Goal: Task Accomplishment & Management: Complete application form

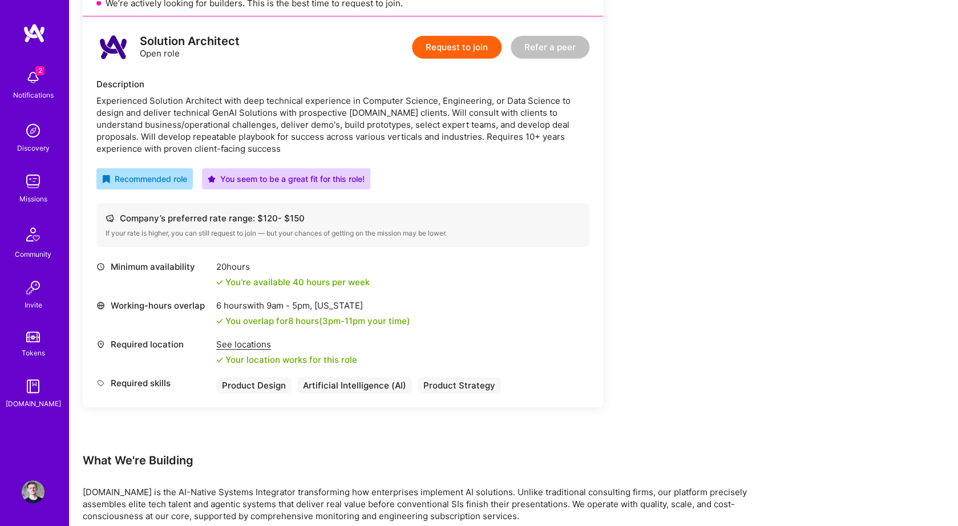
scroll to position [1483, 0]
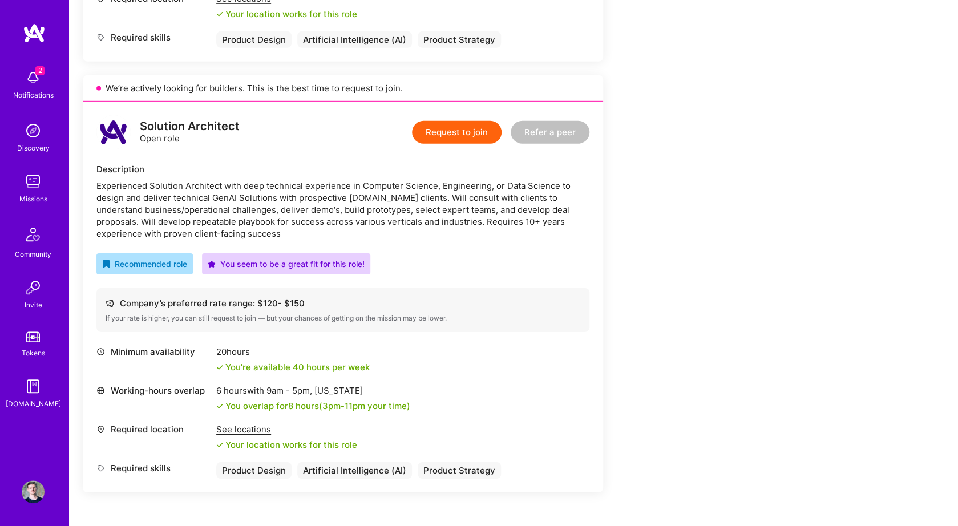
click at [435, 131] on button "Request to join" at bounding box center [457, 132] width 90 height 23
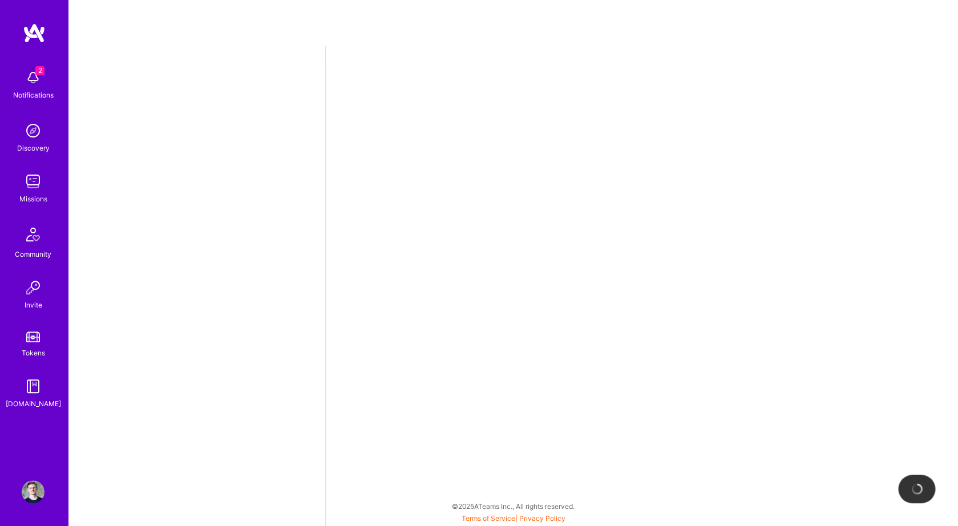
select select "HR"
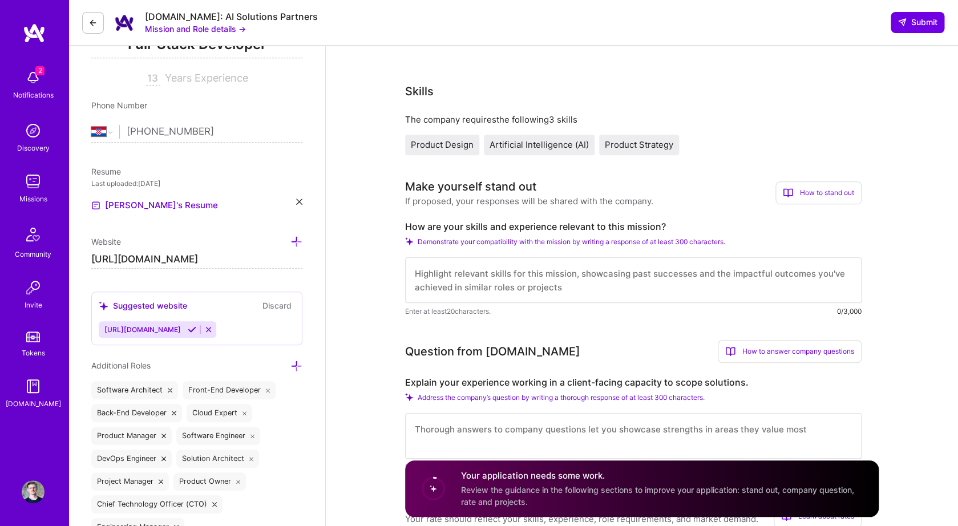
scroll to position [184, 0]
click at [453, 285] on textarea at bounding box center [633, 279] width 456 height 46
paste textarea "Over the past few years I've found myself switching between product and enginee…"
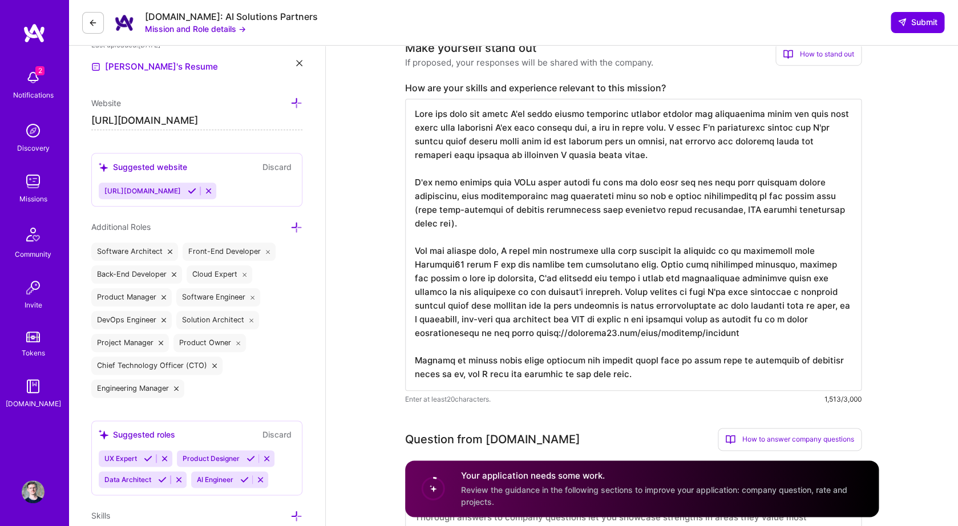
scroll to position [322, 0]
click at [500, 251] on textarea at bounding box center [633, 244] width 456 height 292
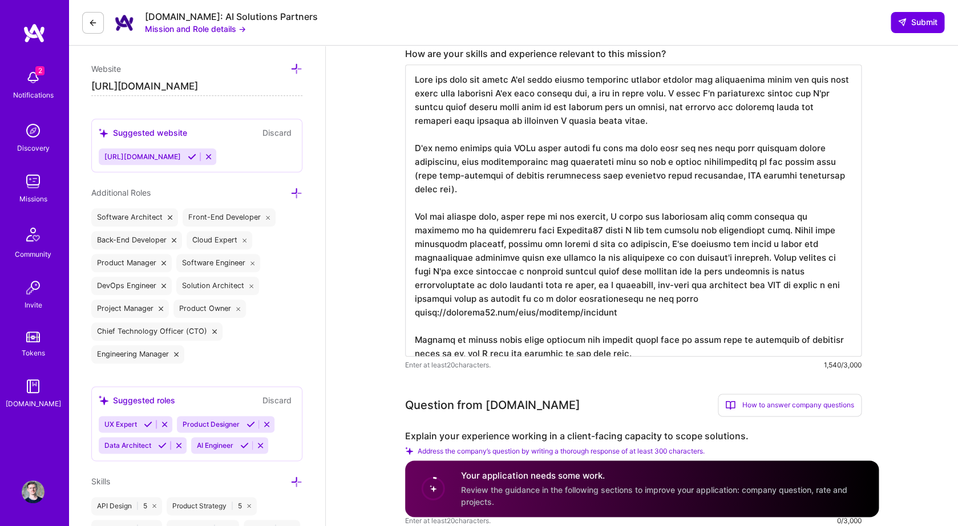
scroll to position [356, 0]
click at [739, 230] on textarea at bounding box center [633, 209] width 456 height 292
click at [849, 232] on textarea at bounding box center [633, 209] width 456 height 292
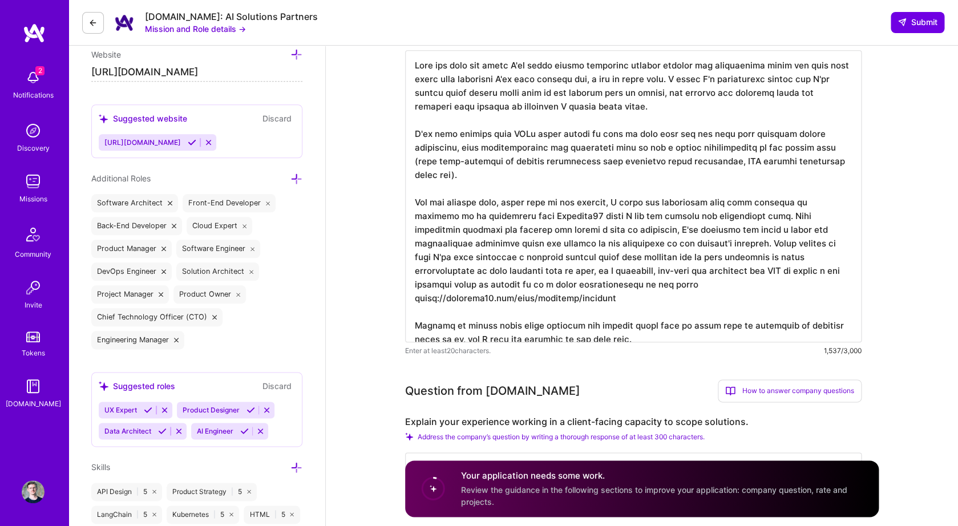
scroll to position [371, 0]
click at [674, 249] on textarea at bounding box center [633, 194] width 456 height 292
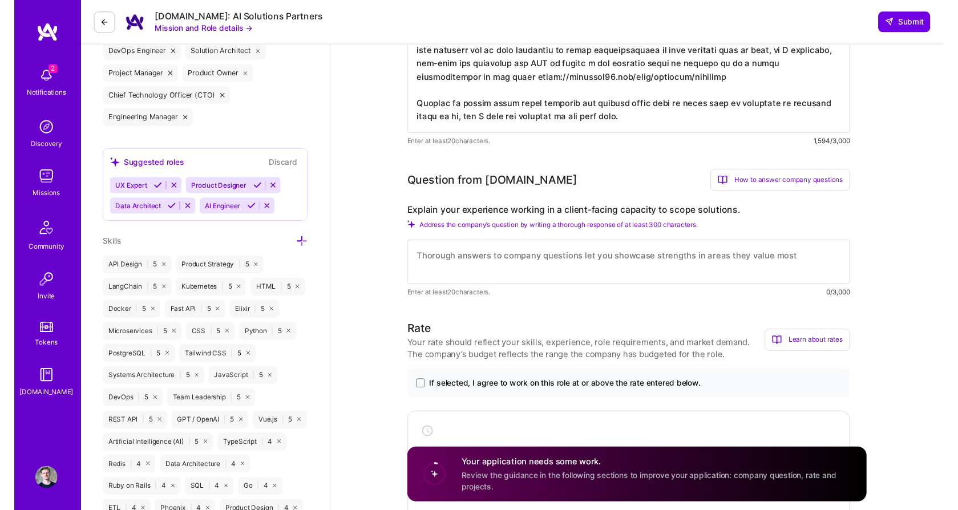
scroll to position [584, 0]
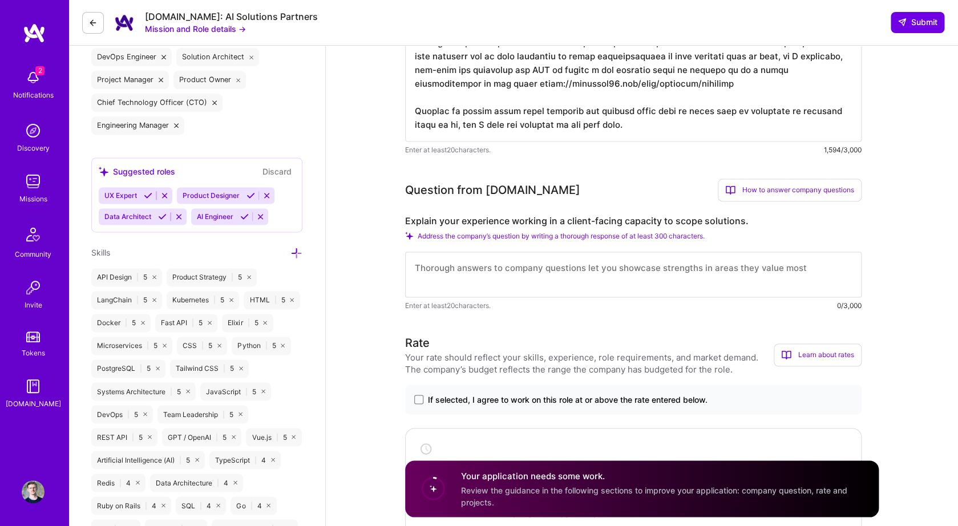
type textarea "Over the past few years I've found myself switching between product and enginee…"
click at [665, 269] on textarea at bounding box center [633, 275] width 456 height 46
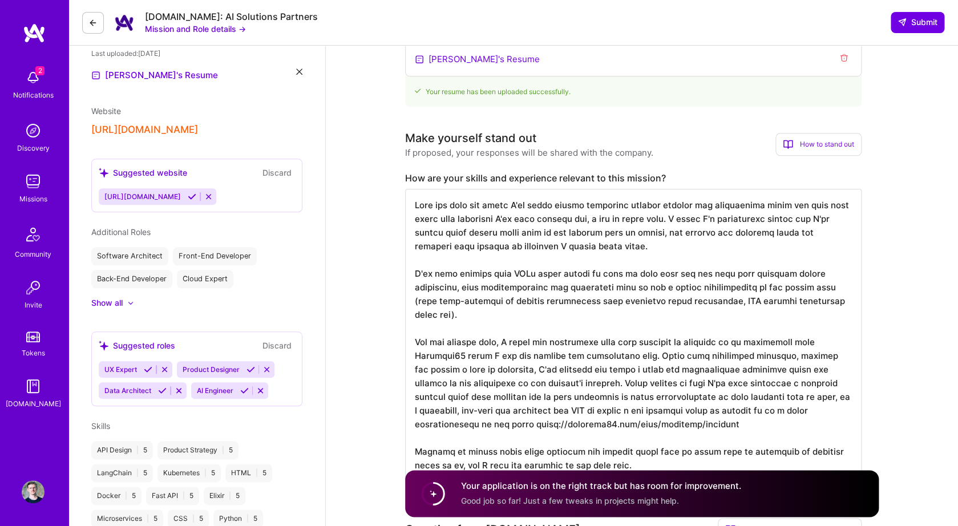
scroll to position [283, 0]
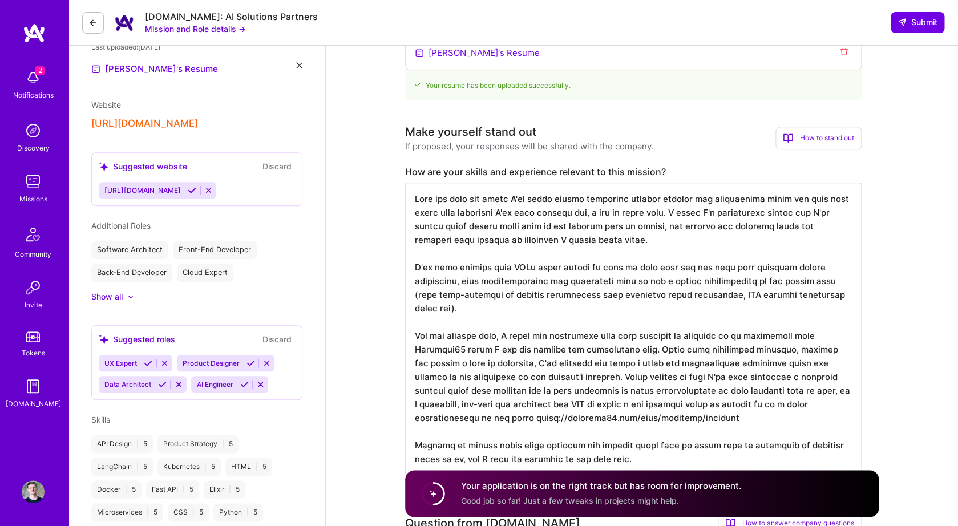
click at [488, 279] on textarea at bounding box center [633, 328] width 456 height 292
click at [488, 303] on textarea at bounding box center [633, 328] width 456 height 292
